Goal: Use online tool/utility: Utilize a website feature to perform a specific function

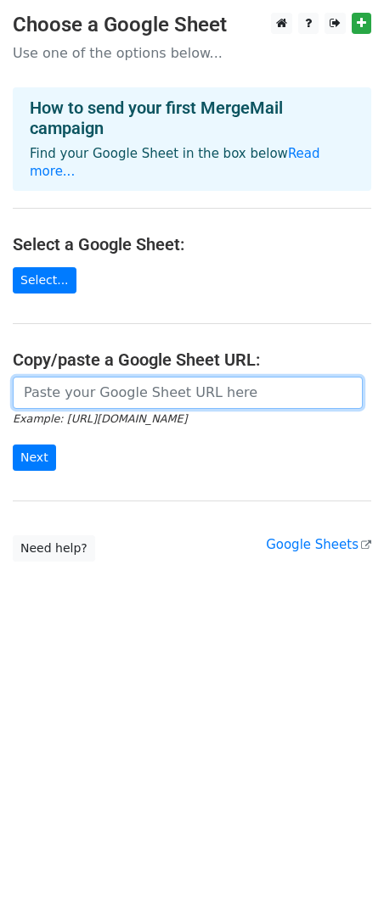
click at [115, 377] on input "url" at bounding box center [188, 393] width 350 height 32
paste input "https://docs.google.com/spreadsheets/d/1qkNuSo23TDq5cmzdwjmpJevgdKr4e3wx35cei-U…"
type input "https://docs.google.com/spreadsheets/d/1qkNuSo23TDq5cmzdwjmpJevgdKr4e3wx35cei-U…"
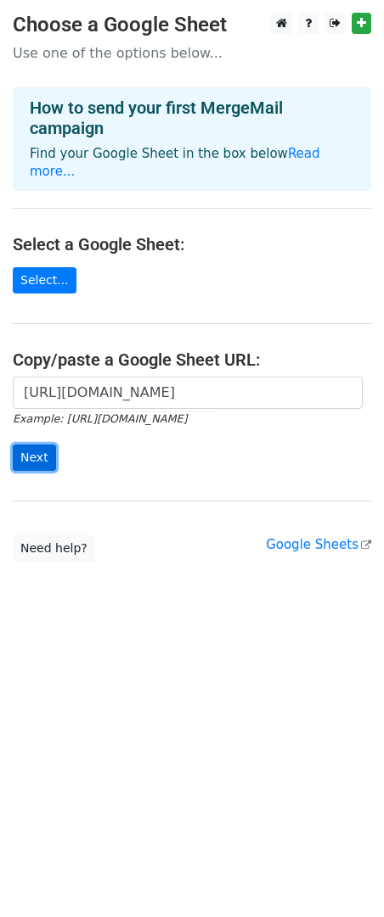
click at [39, 445] on input "Next" at bounding box center [34, 458] width 43 height 26
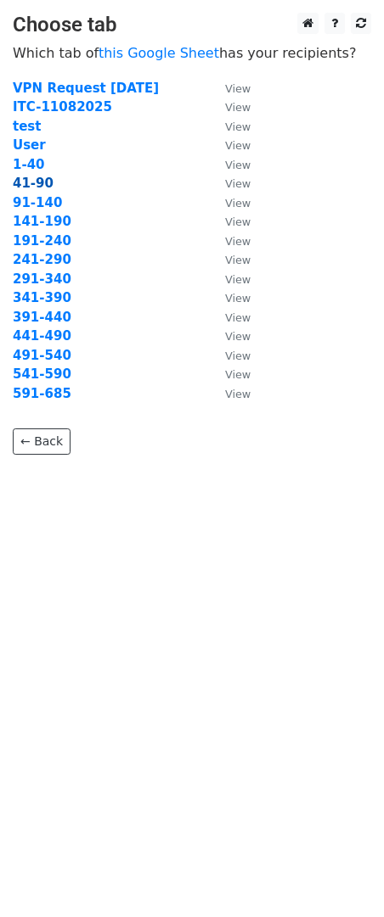
click at [33, 187] on strong "41-90" at bounding box center [33, 183] width 41 height 15
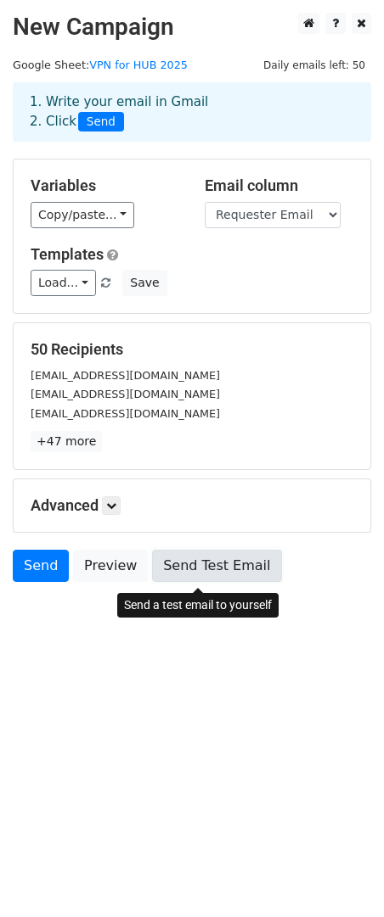
click at [219, 576] on link "Send Test Email" at bounding box center [216, 566] width 129 height 32
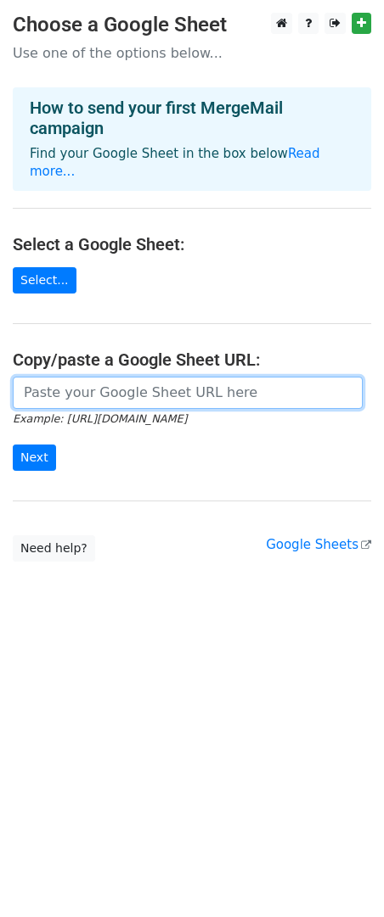
click at [88, 377] on input "url" at bounding box center [188, 393] width 350 height 32
click at [93, 377] on input "url" at bounding box center [188, 393] width 350 height 32
paste input "https://docs.google.com/spreadsheets/d/1qkNuSo23TDq5cmzdwjmpJevgdKr4e3wx35cei-U…"
type input "https://docs.google.com/spreadsheets/d/1qkNuSo23TDq5cmzdwjmpJevgdKr4e3wx35cei-U…"
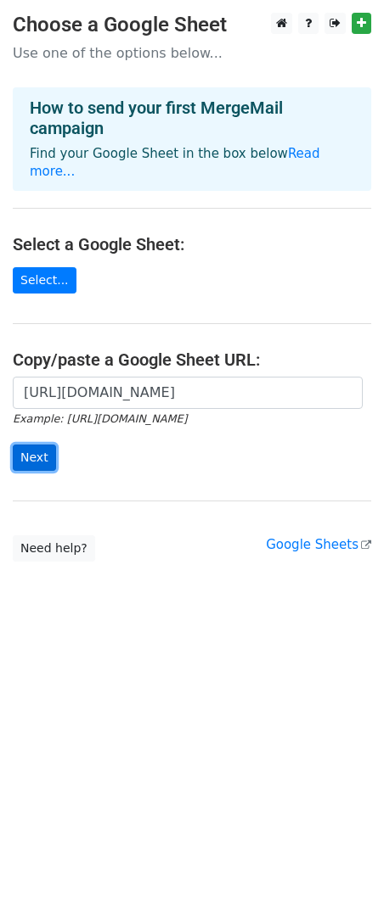
scroll to position [0, 0]
click at [36, 445] on input "Next" at bounding box center [34, 458] width 43 height 26
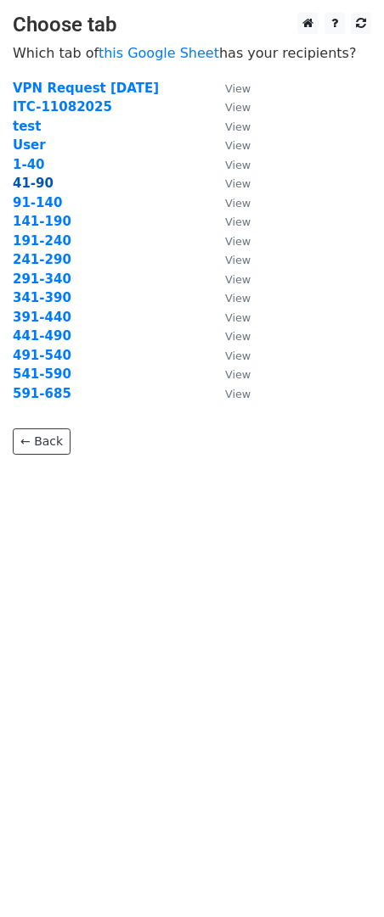
click at [31, 187] on strong "41-90" at bounding box center [33, 183] width 41 height 15
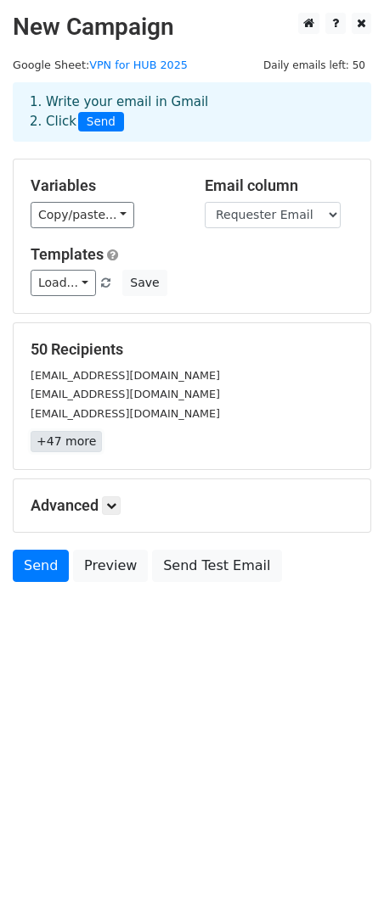
click at [62, 446] on link "+47 more" at bounding box center [66, 441] width 71 height 21
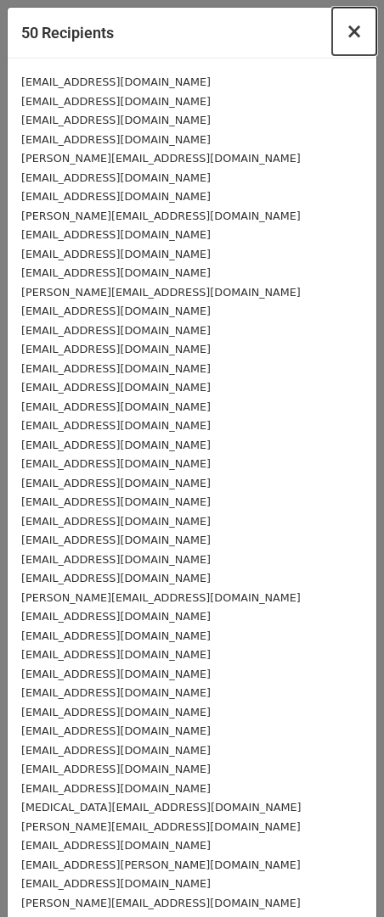
click at [345, 38] on span "×" at bounding box center [353, 32] width 17 height 24
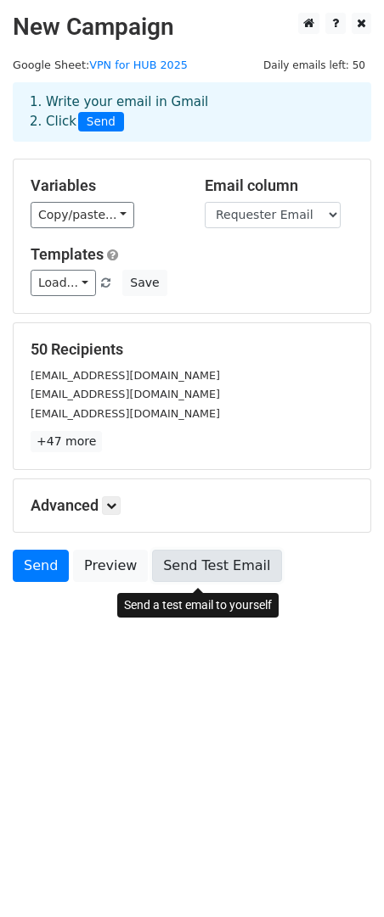
click at [207, 578] on link "Send Test Email" at bounding box center [216, 566] width 129 height 32
click at [212, 578] on link "Send Test Email" at bounding box center [216, 566] width 129 height 32
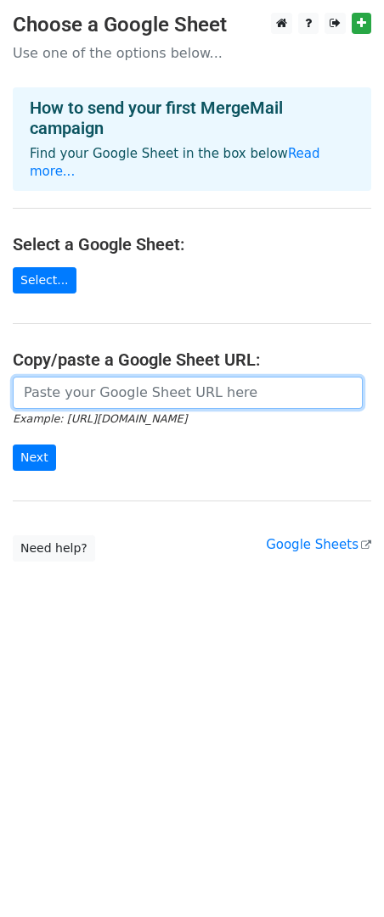
click at [70, 379] on input "url" at bounding box center [188, 393] width 350 height 32
paste input "https://docs.google.com/spreadsheets/d/1qkNuSo23TDq5cmzdwjmpJevgdKr4e3wx35cei-U…"
type input "https://docs.google.com/spreadsheets/d/1qkNuSo23TDq5cmzdwjmpJevgdKr4e3wx35cei-U…"
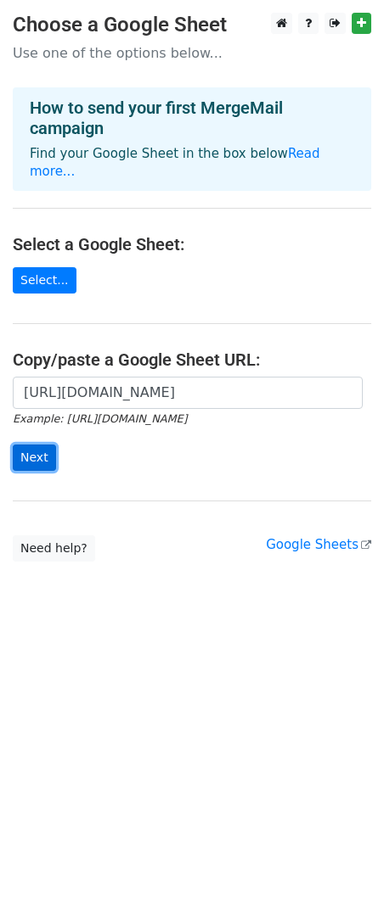
scroll to position [0, 0]
click at [35, 445] on input "Next" at bounding box center [34, 458] width 43 height 26
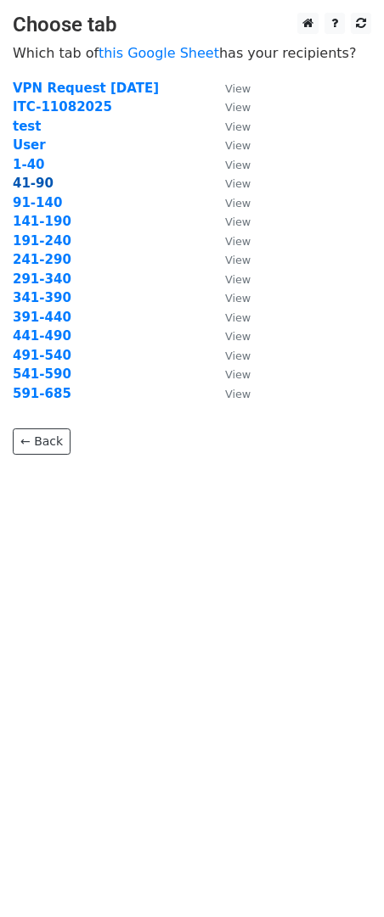
click at [30, 187] on strong "41-90" at bounding box center [33, 183] width 41 height 15
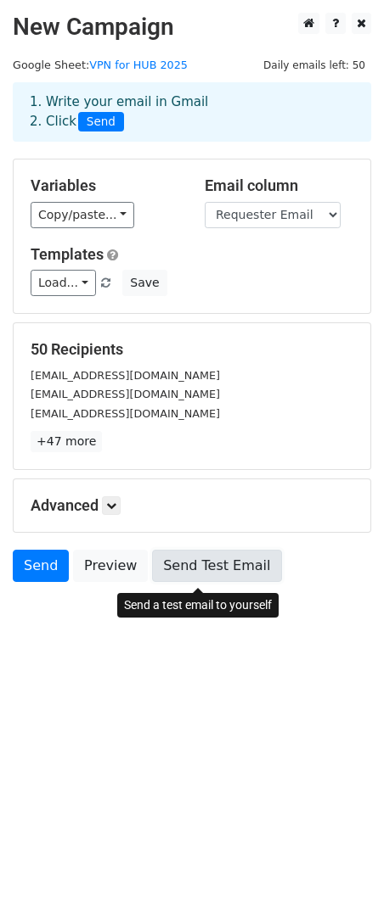
click at [202, 580] on link "Send Test Email" at bounding box center [216, 566] width 129 height 32
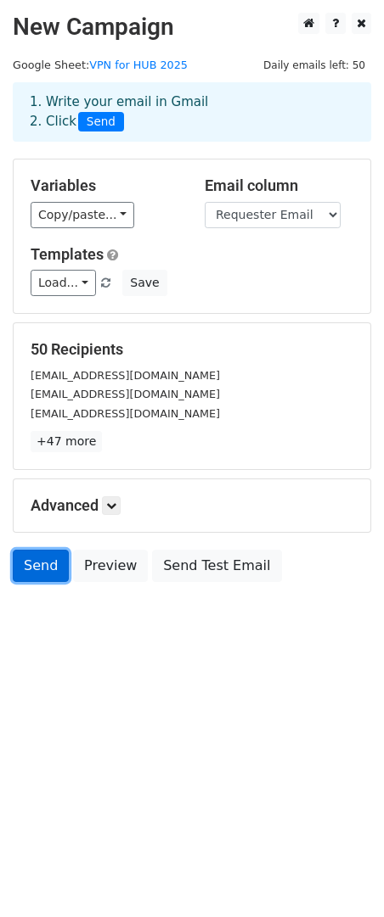
click at [37, 574] on link "Send" at bounding box center [41, 566] width 56 height 32
